Goal: Task Accomplishment & Management: Manage account settings

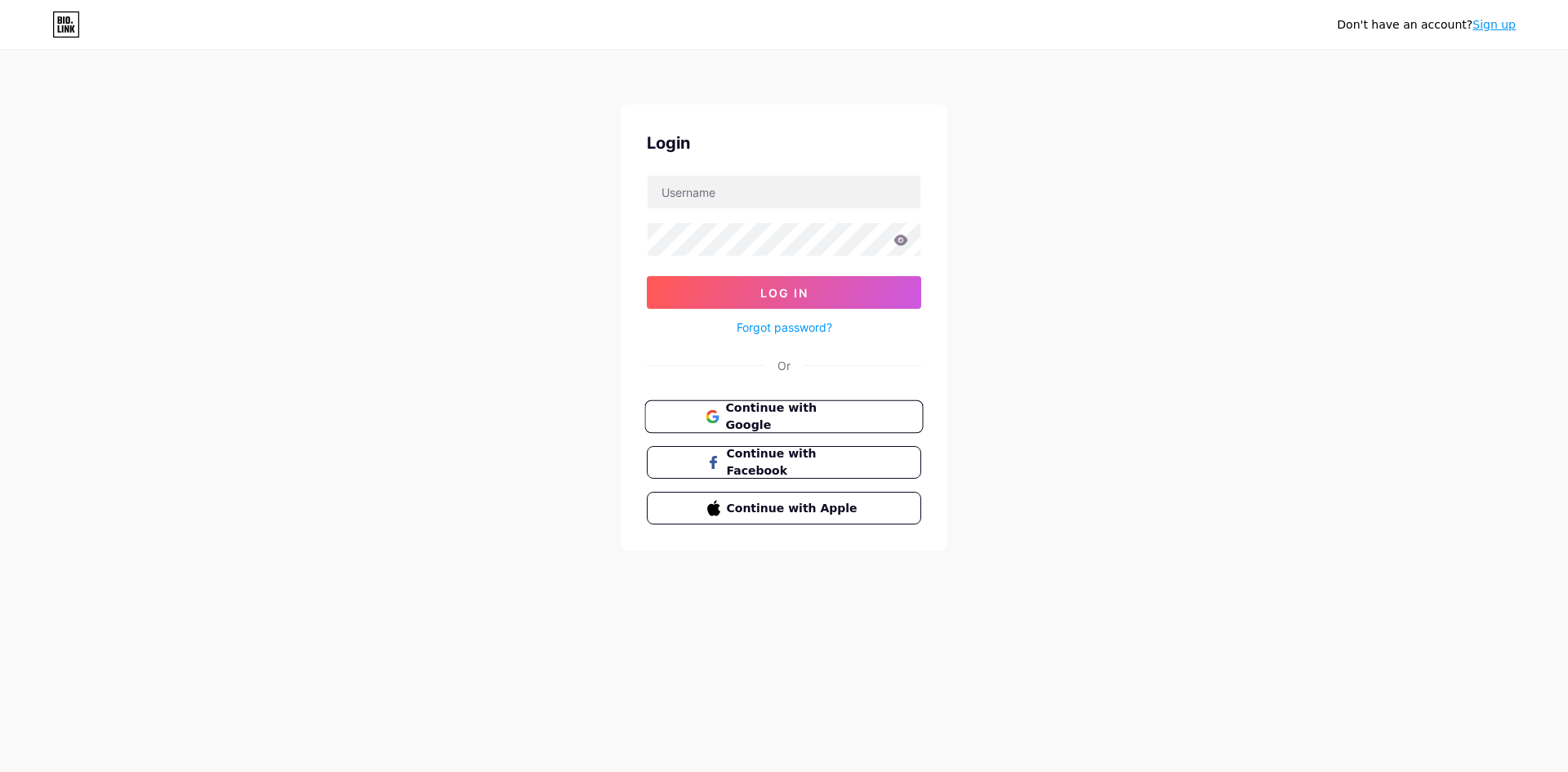
drag, startPoint x: 808, startPoint y: 415, endPoint x: 821, endPoint y: 415, distance: 13.0
click at [809, 415] on span "Continue with Google" at bounding box center [793, 417] width 136 height 35
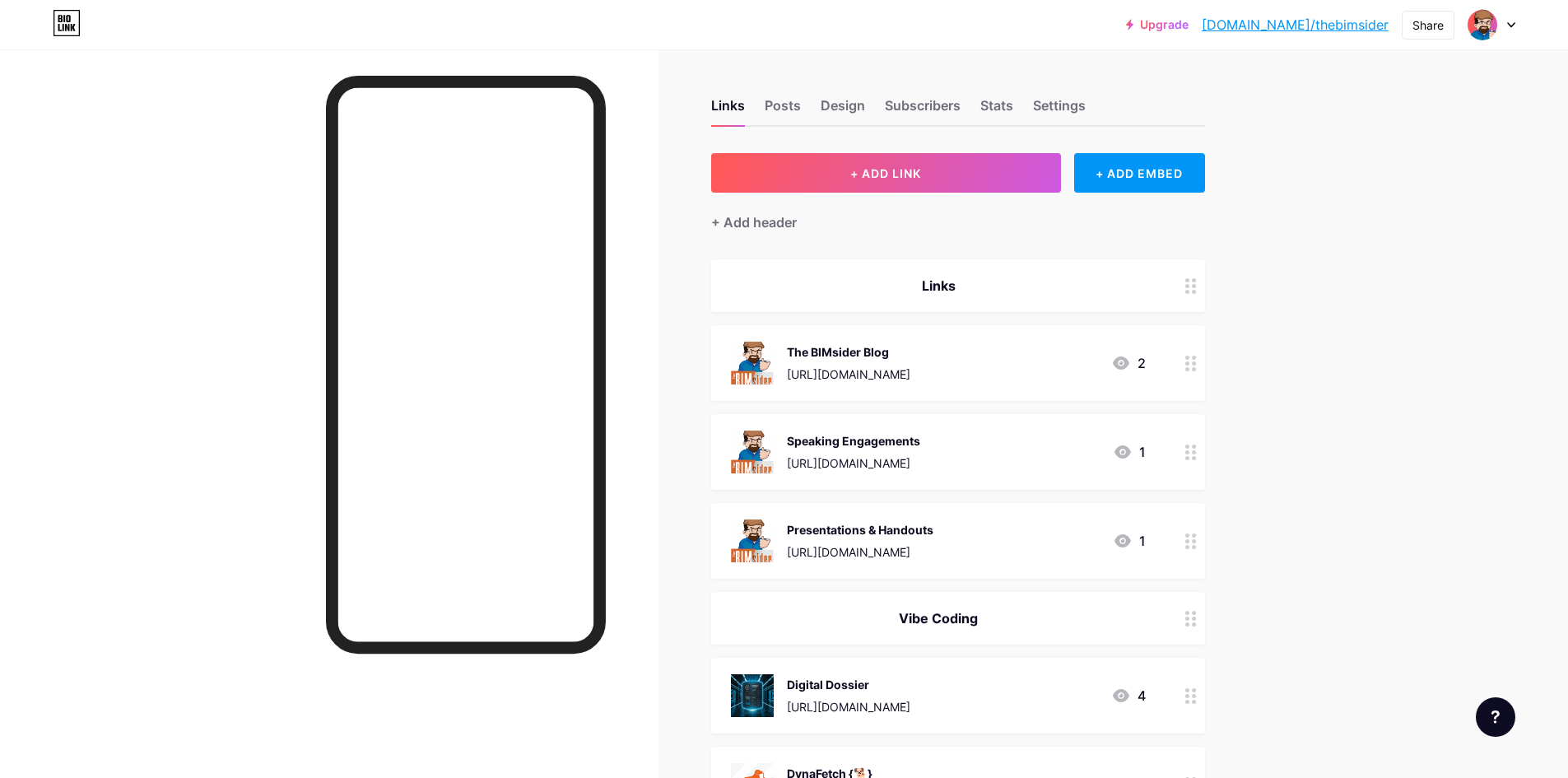
click at [1357, 26] on link "[DOMAIN_NAME]/thebimsider" at bounding box center [1295, 25] width 187 height 20
click at [1332, 24] on link "[DOMAIN_NAME]/thebimsider" at bounding box center [1295, 25] width 187 height 20
